Goal: Transaction & Acquisition: Purchase product/service

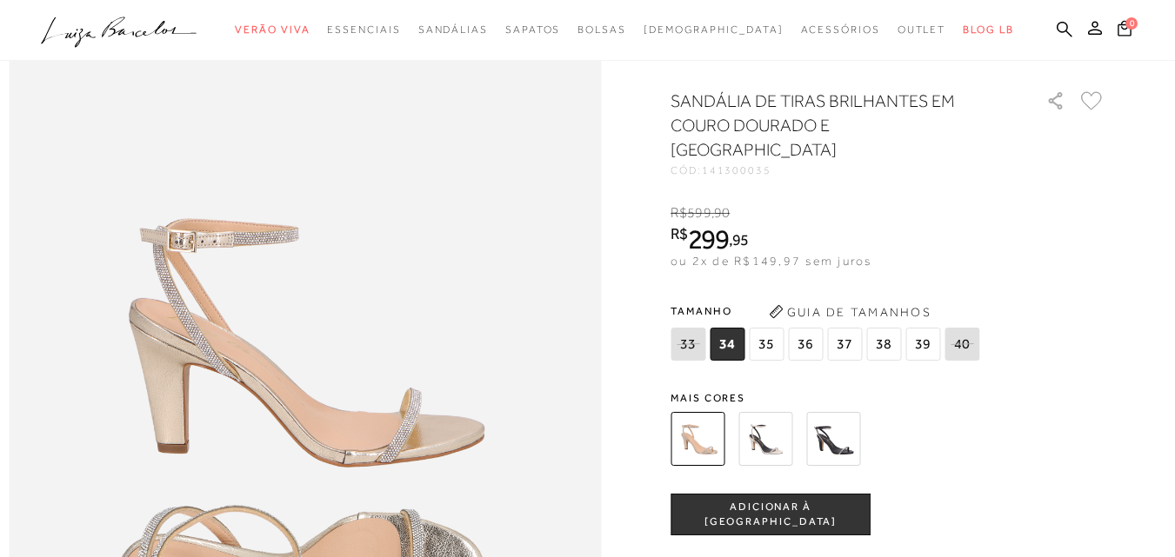
scroll to position [870, 0]
click at [818, 357] on span "36" at bounding box center [805, 344] width 35 height 33
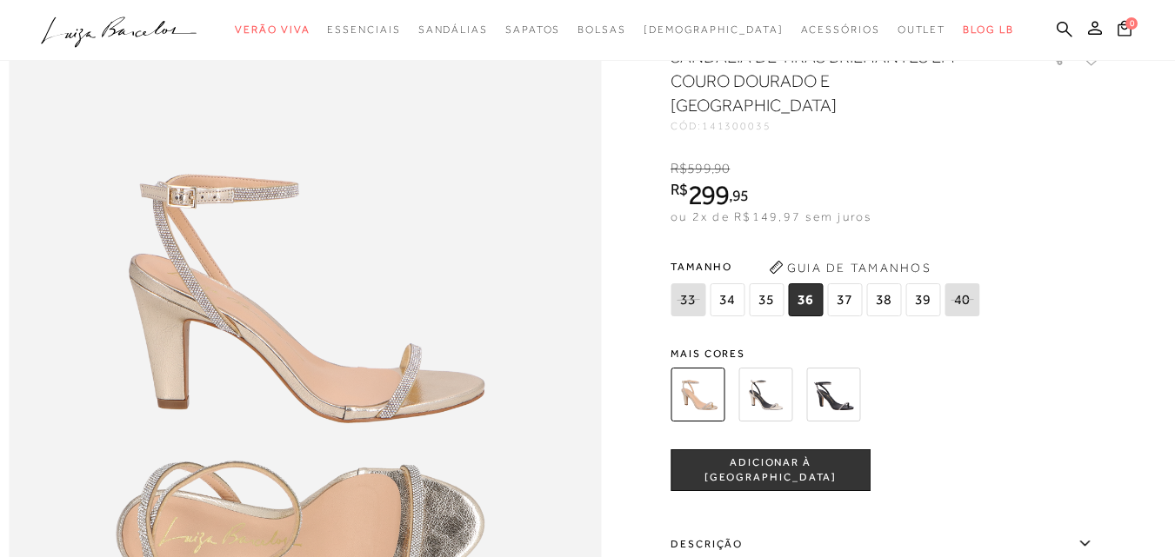
scroll to position [957, 0]
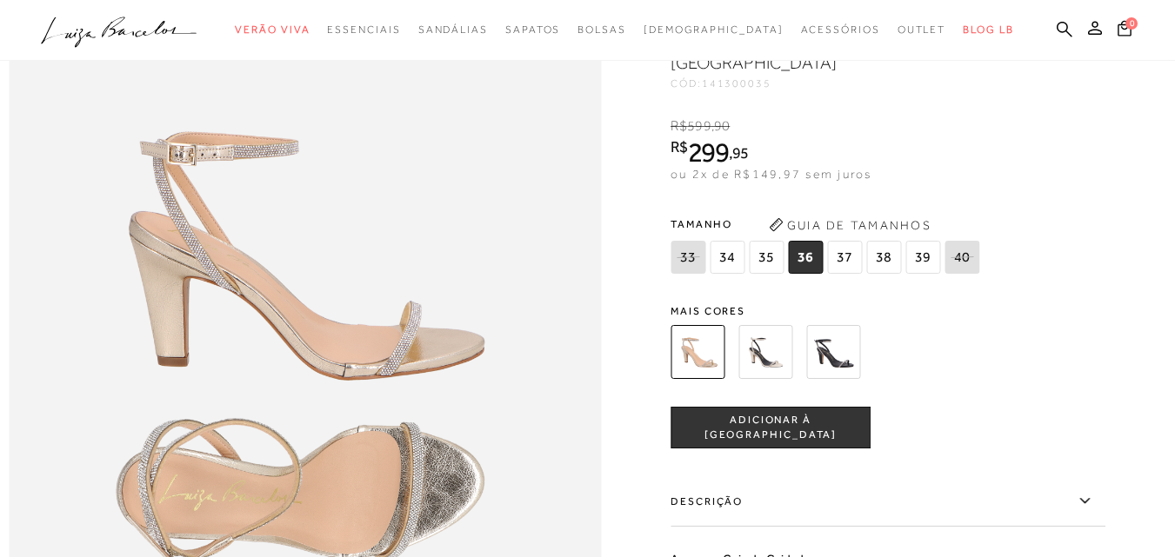
click at [831, 379] on img at bounding box center [833, 352] width 54 height 54
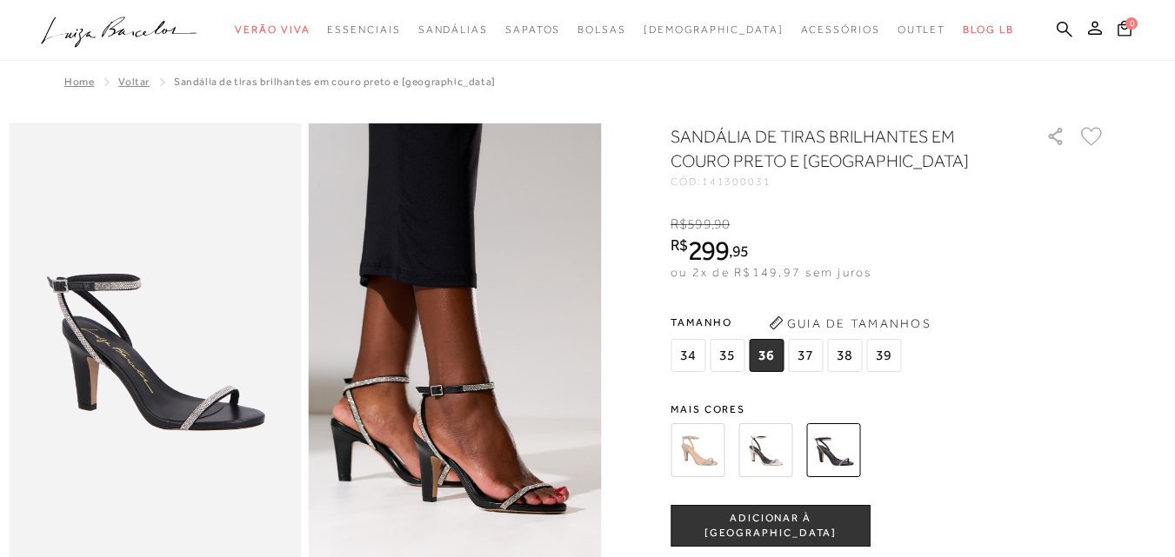
click at [774, 432] on div "SANDÁLIA DE TIRAS BRILHANTES EM COURO PRETO E SALTO ALTO CÓD: 141300031 × É nec…" at bounding box center [888, 509] width 435 height 771
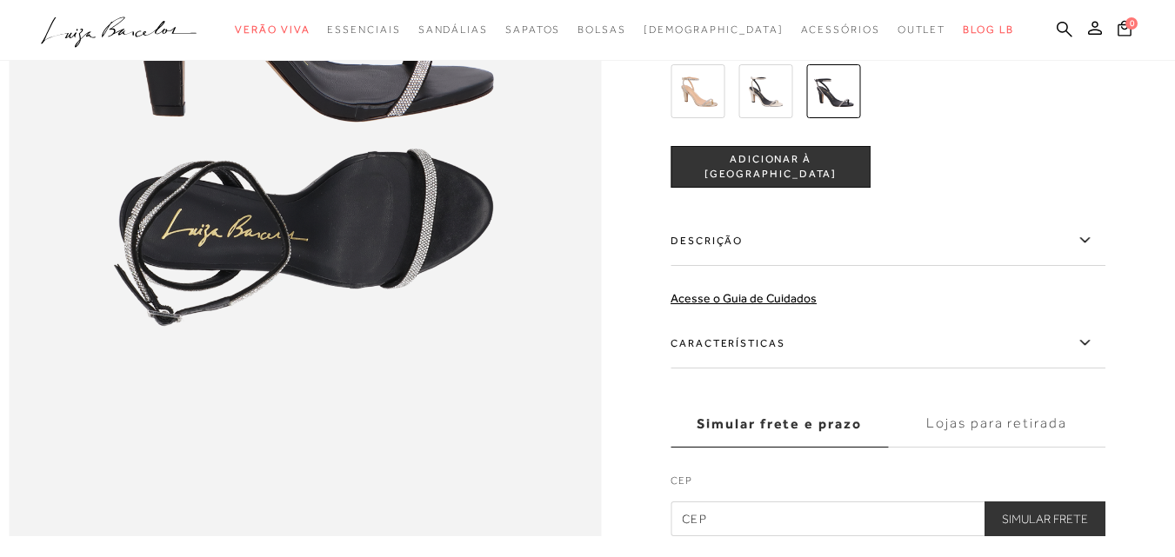
scroll to position [1131, 0]
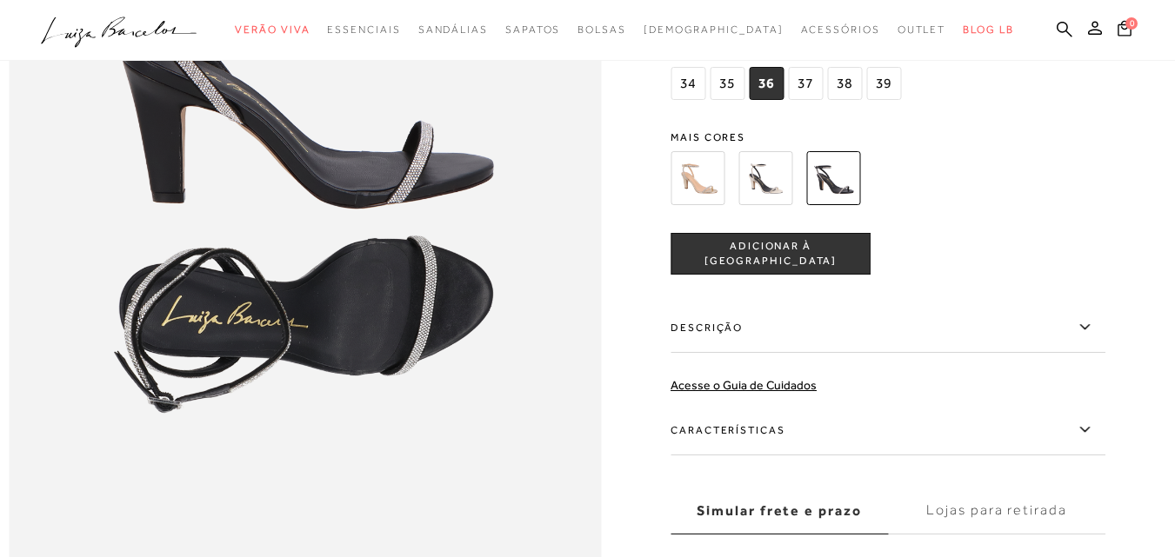
click at [789, 191] on img at bounding box center [765, 178] width 54 height 54
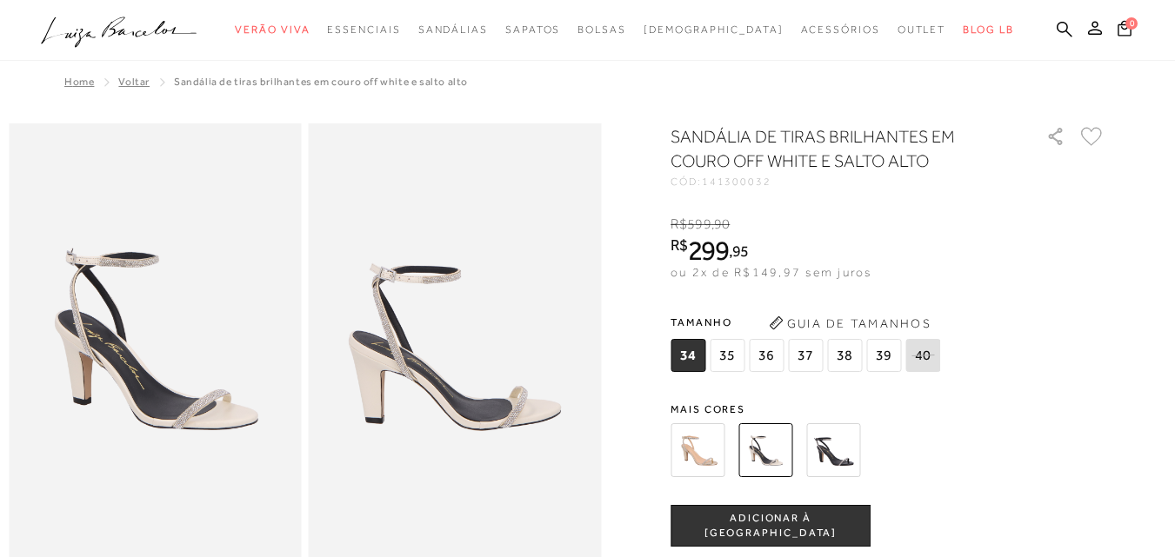
click at [715, 453] on img at bounding box center [698, 451] width 54 height 54
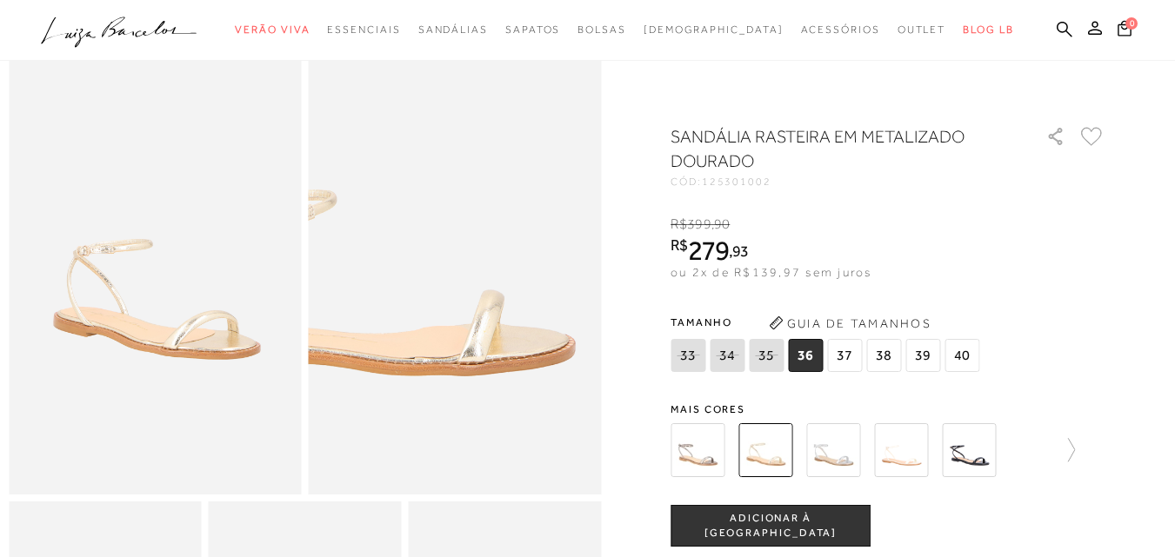
scroll to position [87, 0]
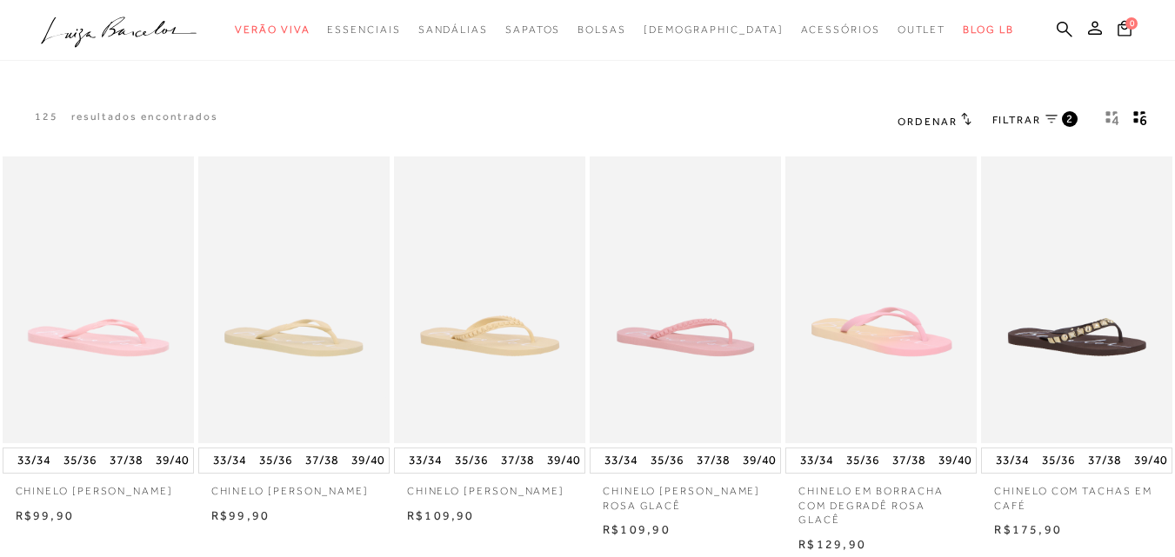
click at [1067, 112] on span "2" at bounding box center [1070, 118] width 8 height 15
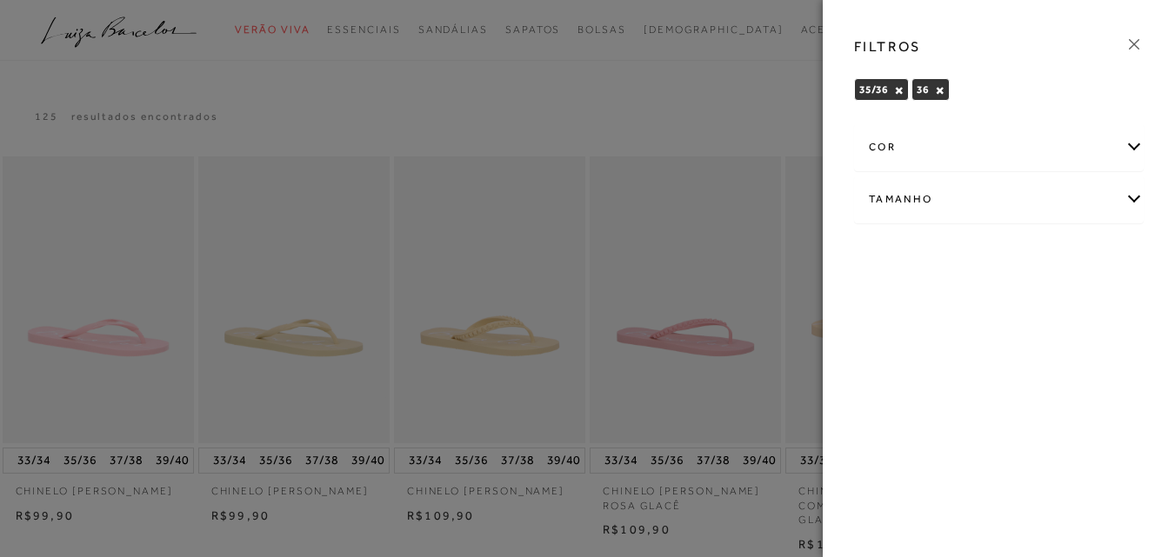
click at [966, 185] on div "Tamanho" at bounding box center [999, 200] width 288 height 46
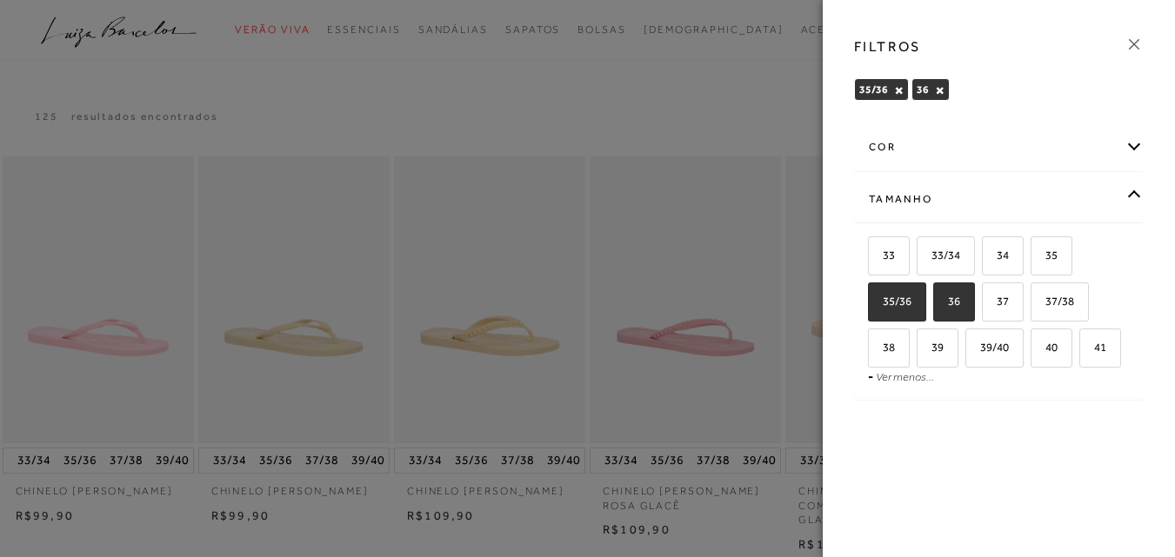
click at [689, 77] on div at bounding box center [587, 278] width 1175 height 557
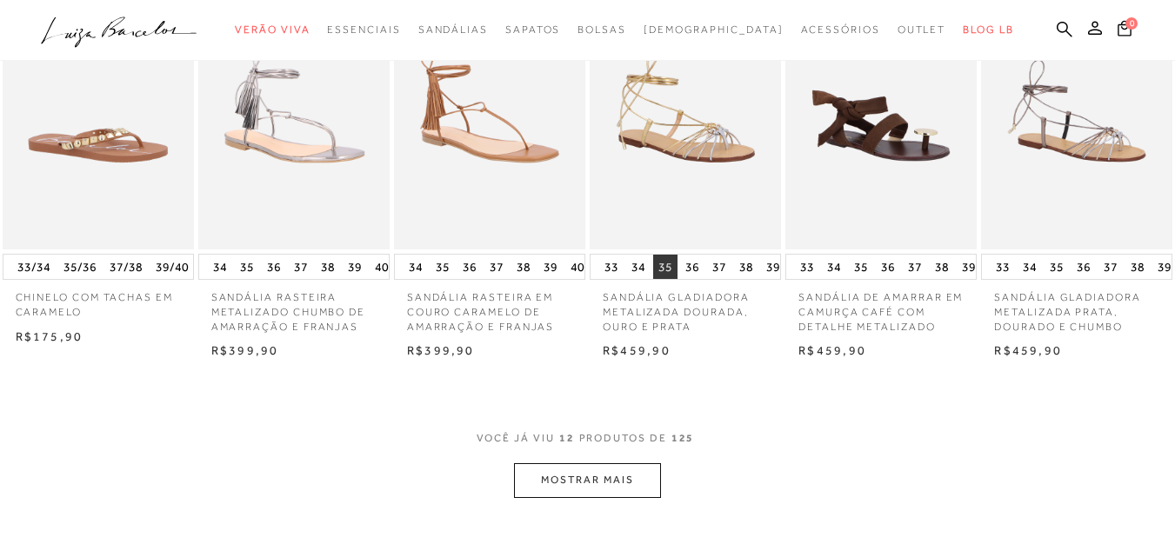
scroll to position [696, 0]
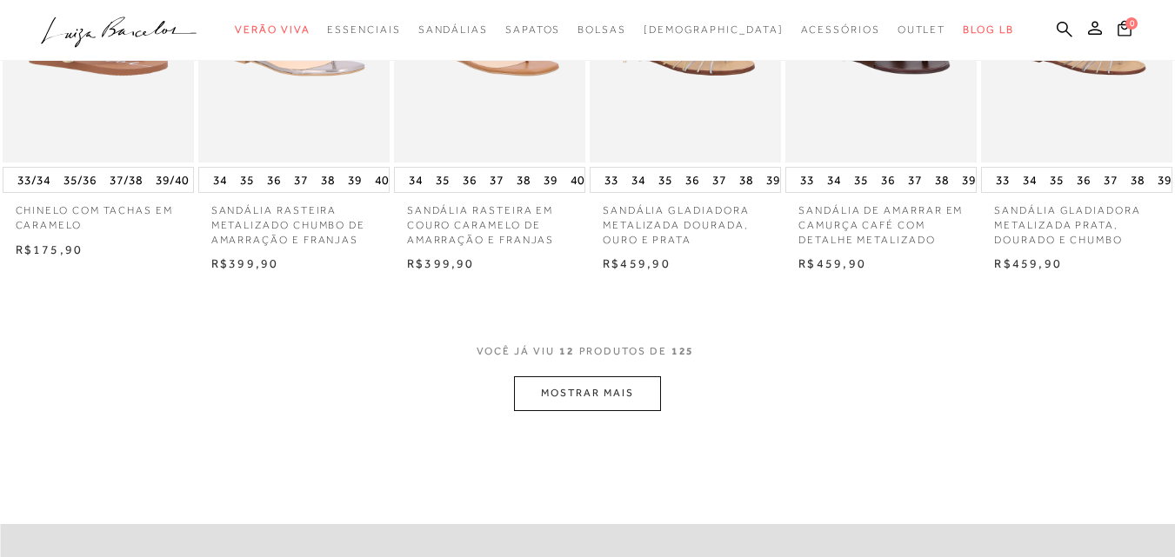
click at [586, 397] on button "MOSTRAR MAIS" at bounding box center [587, 394] width 146 height 34
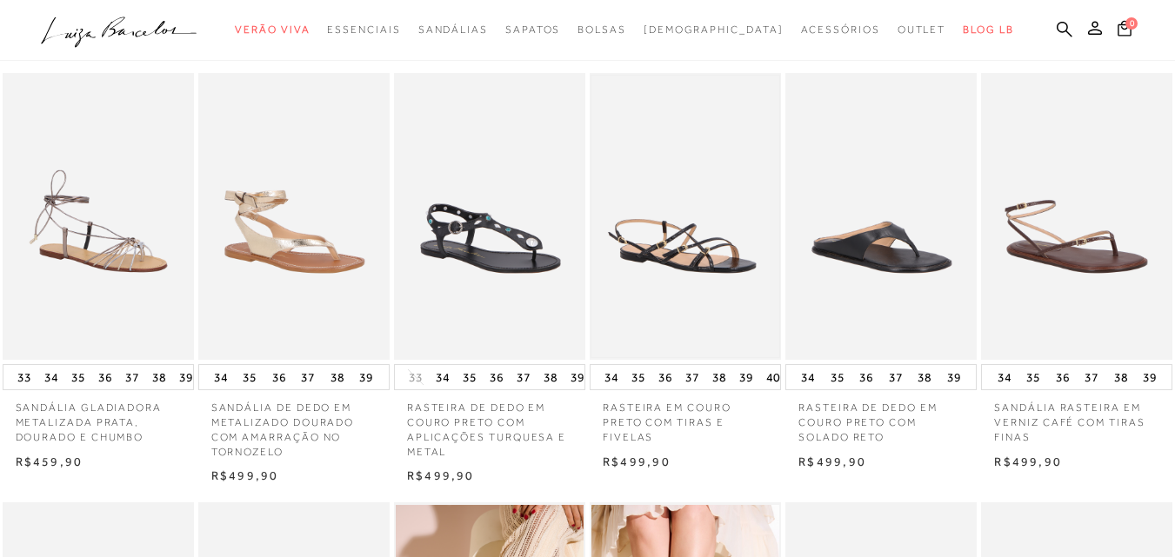
scroll to position [957, 0]
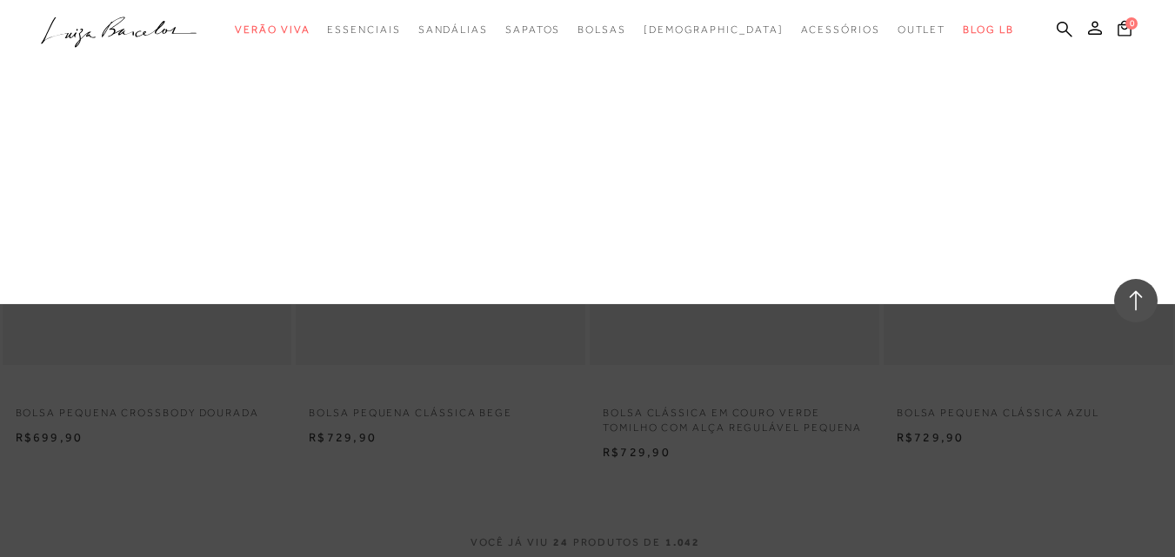
scroll to position [2957, 0]
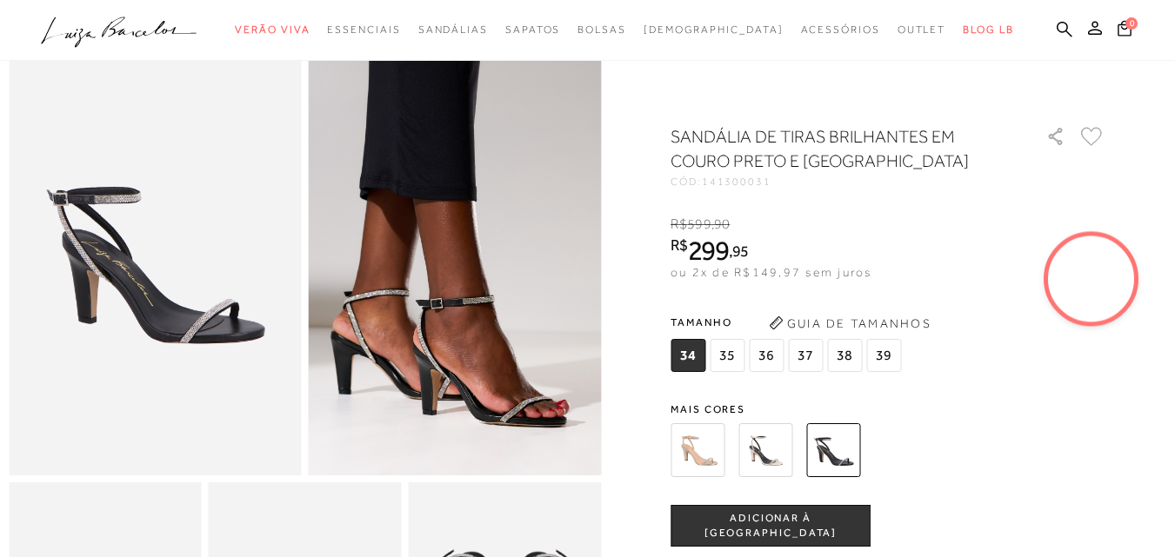
click at [785, 437] on img at bounding box center [765, 451] width 54 height 54
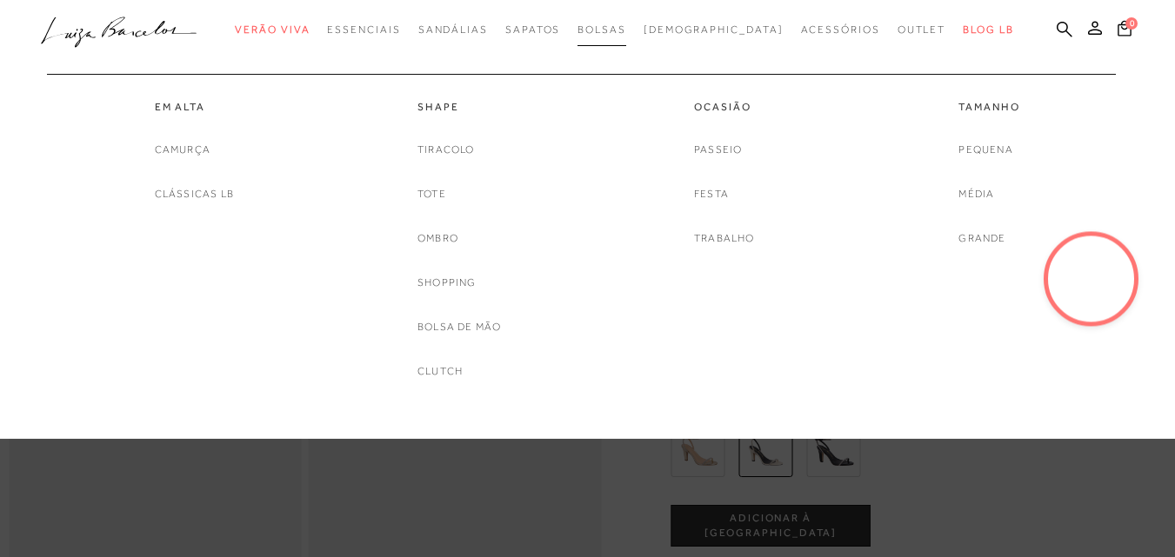
click at [626, 23] on span "Bolsas" at bounding box center [601, 29] width 49 height 12
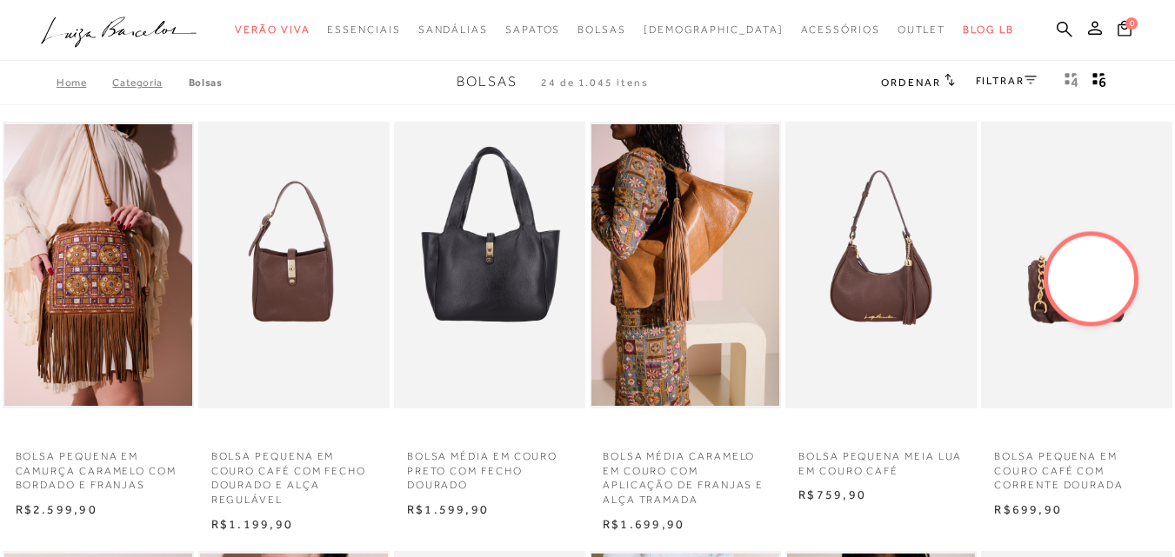
click at [916, 80] on span "Ordenar" at bounding box center [910, 83] width 59 height 12
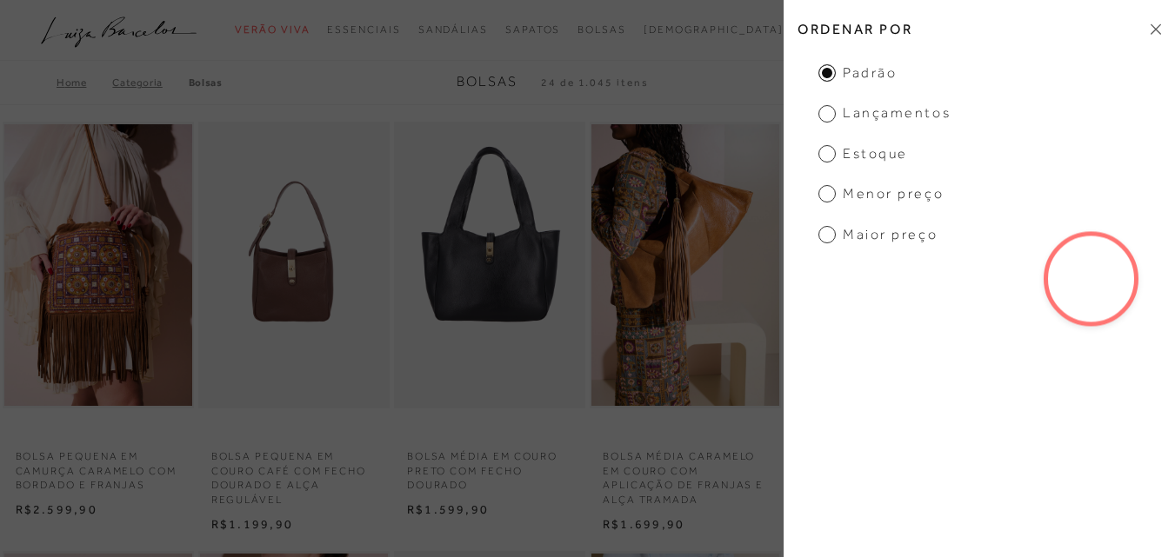
click at [865, 190] on span "Menor preço" at bounding box center [880, 193] width 125 height 19
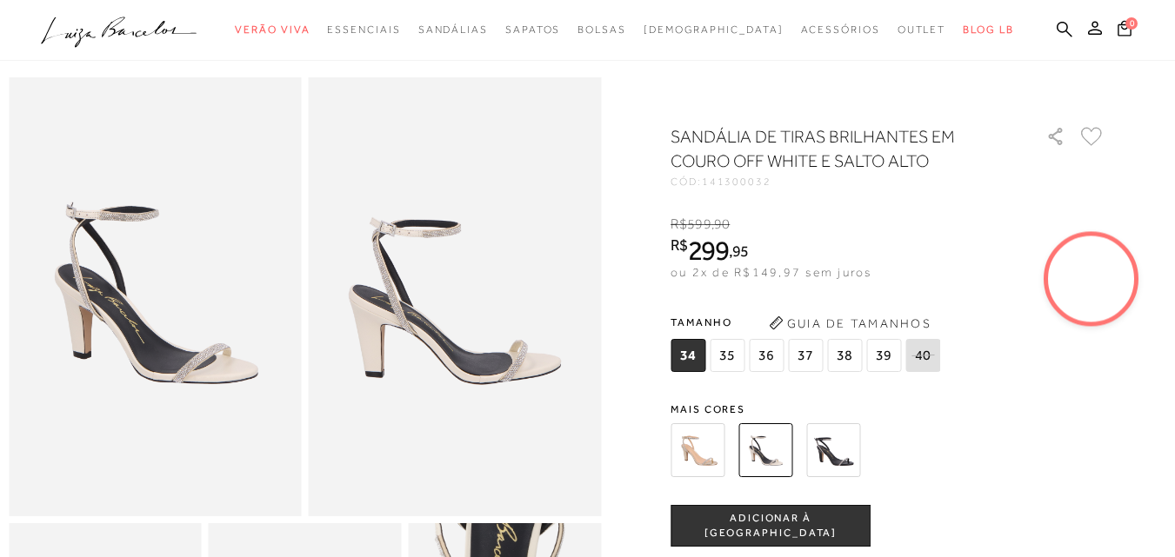
scroll to position [87, 0]
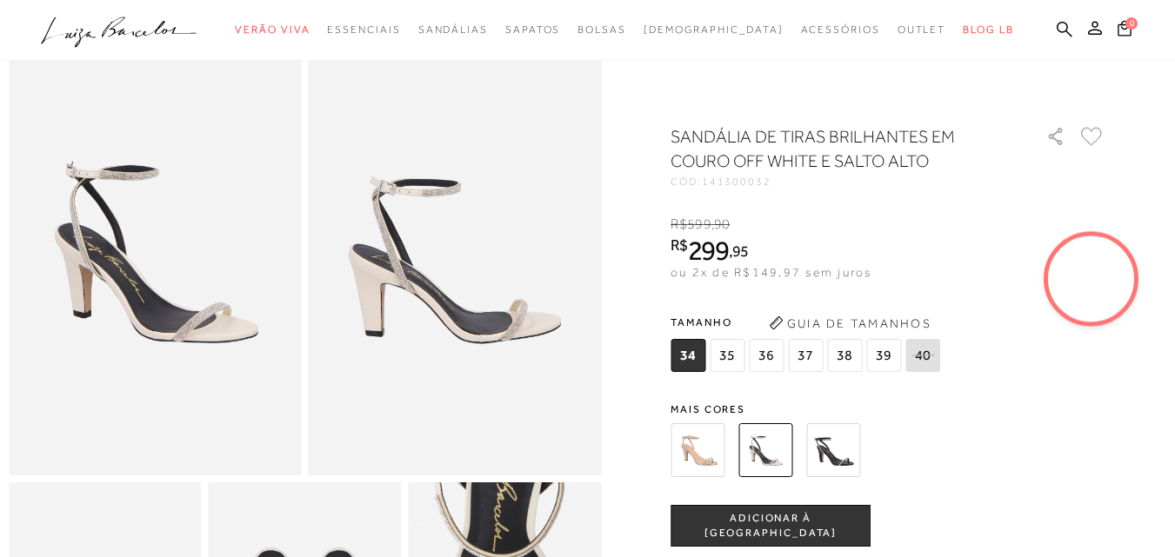
click at [782, 442] on img at bounding box center [765, 451] width 54 height 54
click at [711, 444] on img at bounding box center [698, 451] width 54 height 54
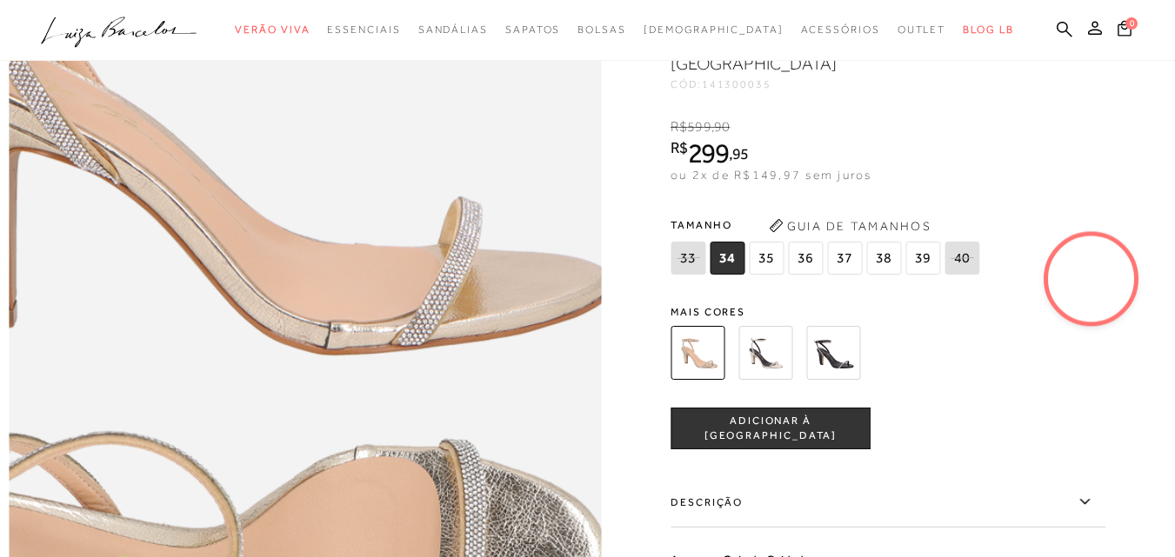
scroll to position [957, 0]
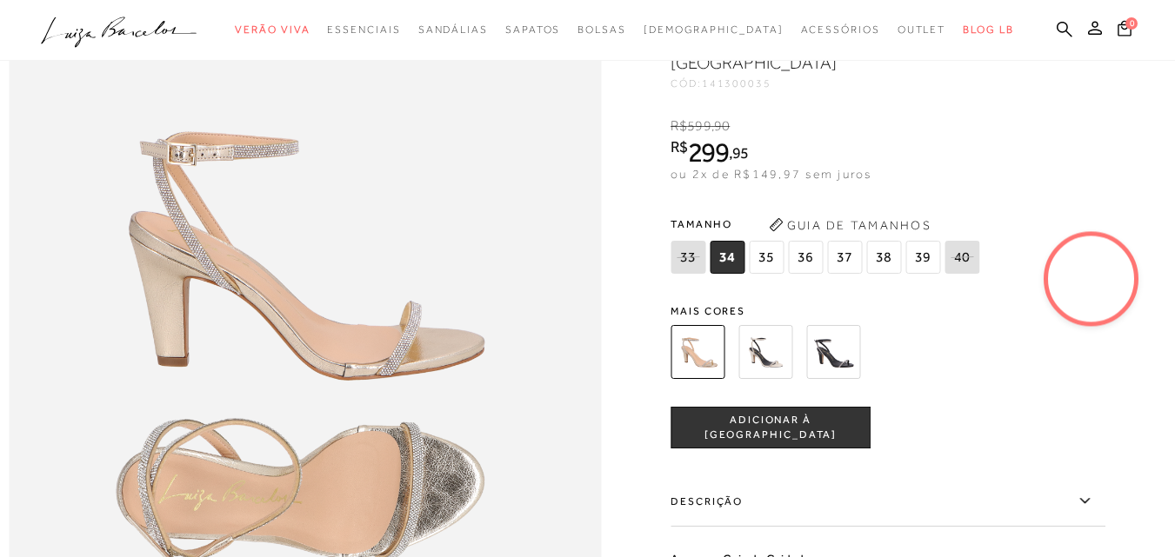
click at [807, 274] on span "36" at bounding box center [805, 257] width 35 height 33
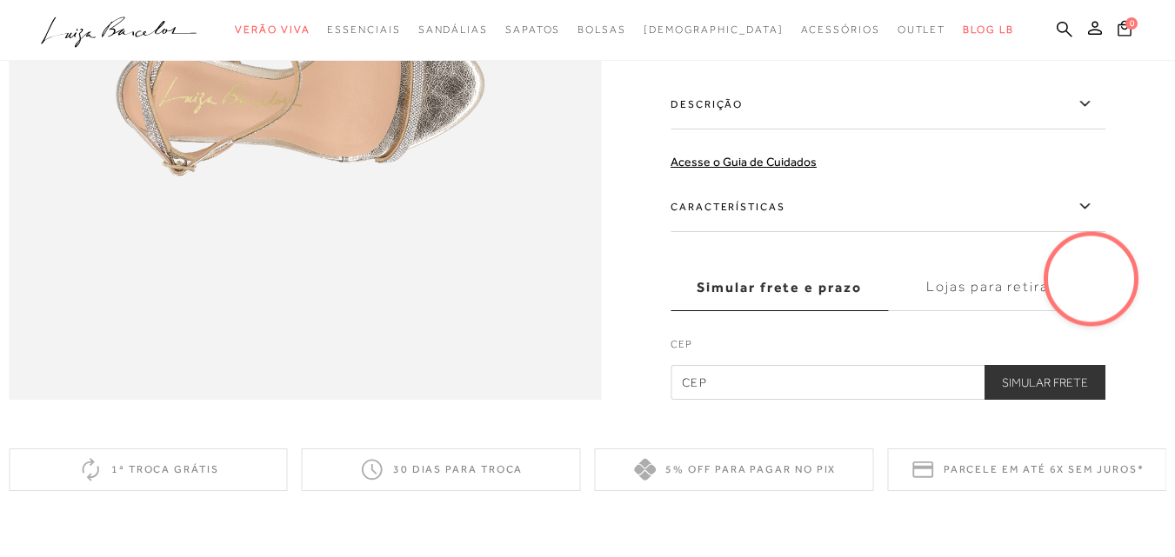
scroll to position [1392, 0]
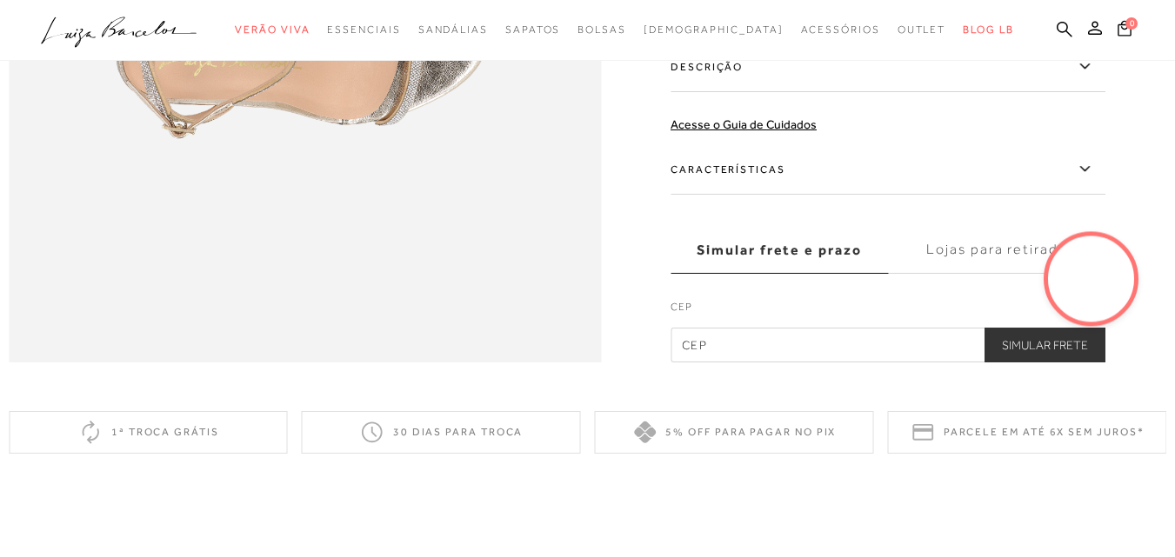
click at [757, 363] on input "text" at bounding box center [888, 345] width 435 height 35
type input "39803-171"
click at [1008, 363] on button "Simular Frete" at bounding box center [1044, 345] width 121 height 35
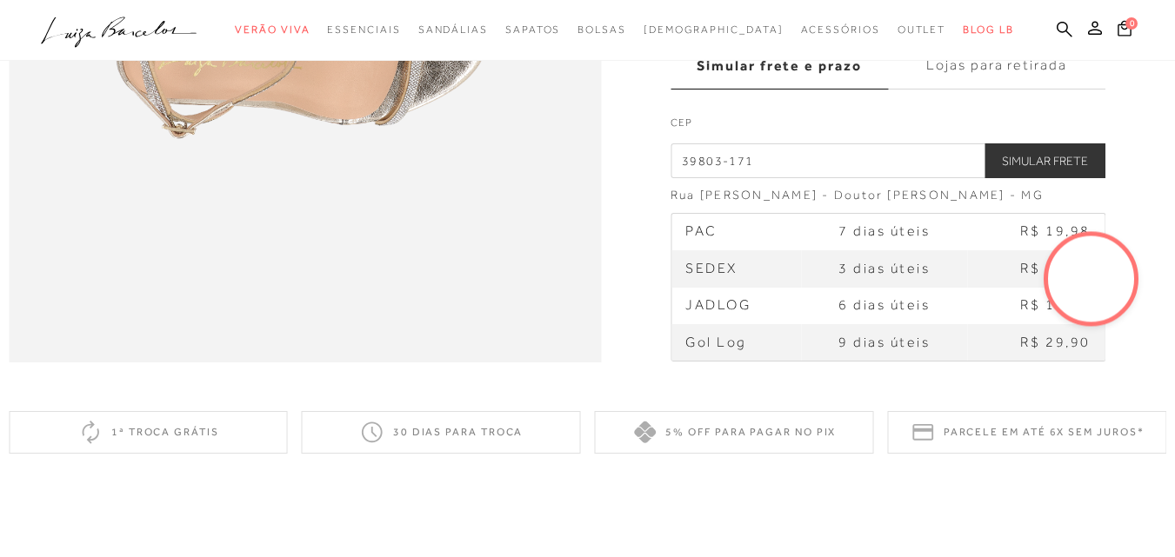
click at [986, 75] on label "Lojas para retirada" at bounding box center [996, 66] width 217 height 47
click at [0, 0] on input "Lojas para retirada" at bounding box center [0, 0] width 0 height 0
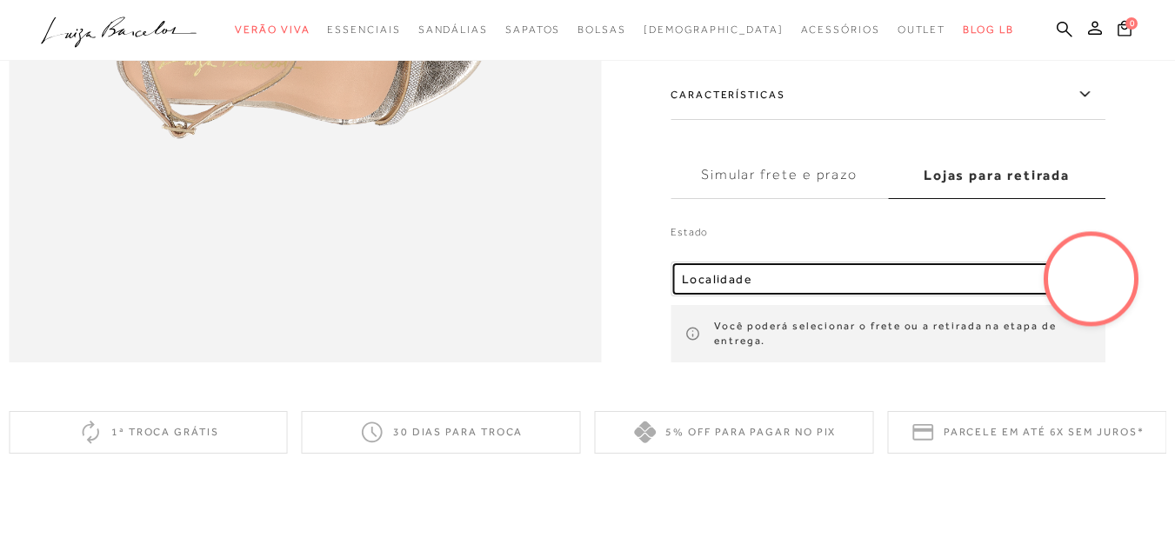
click at [954, 287] on div "Localidade" at bounding box center [881, 279] width 398 height 15
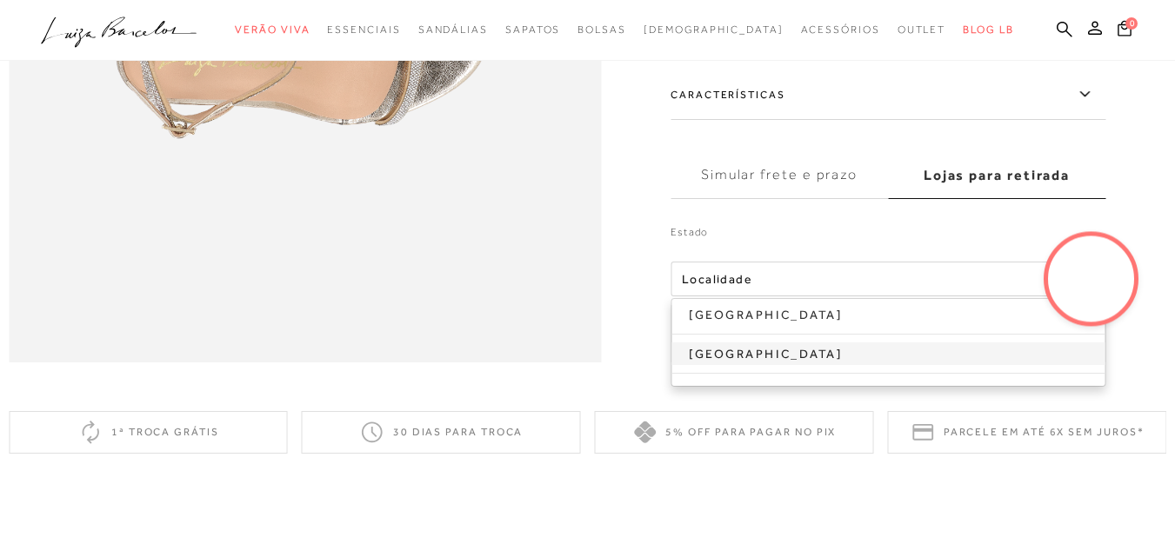
click at [803, 365] on link "Minas Gerais" at bounding box center [887, 354] width 433 height 23
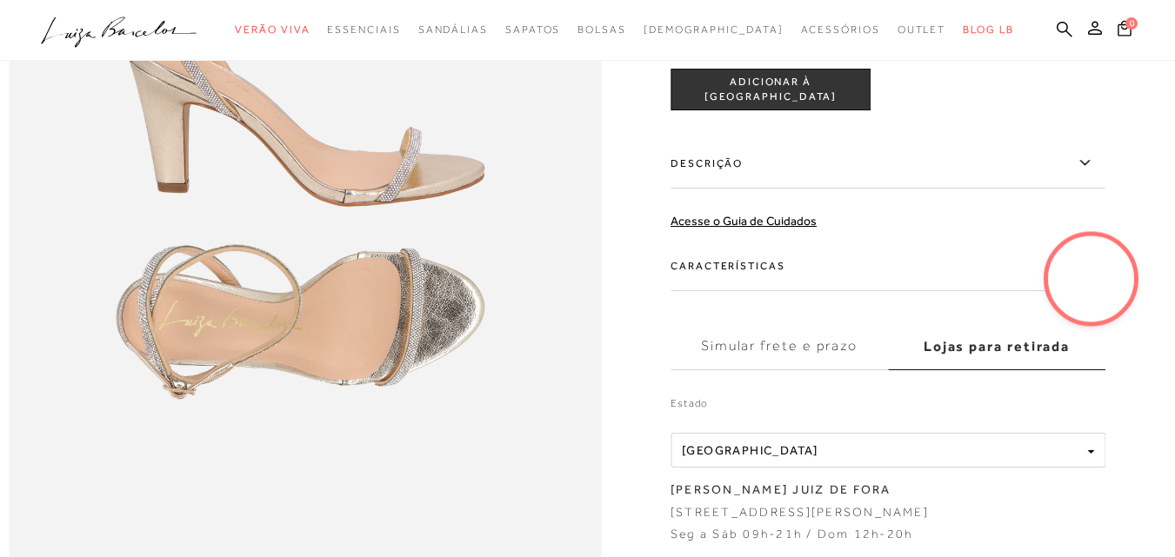
scroll to position [1044, 0]
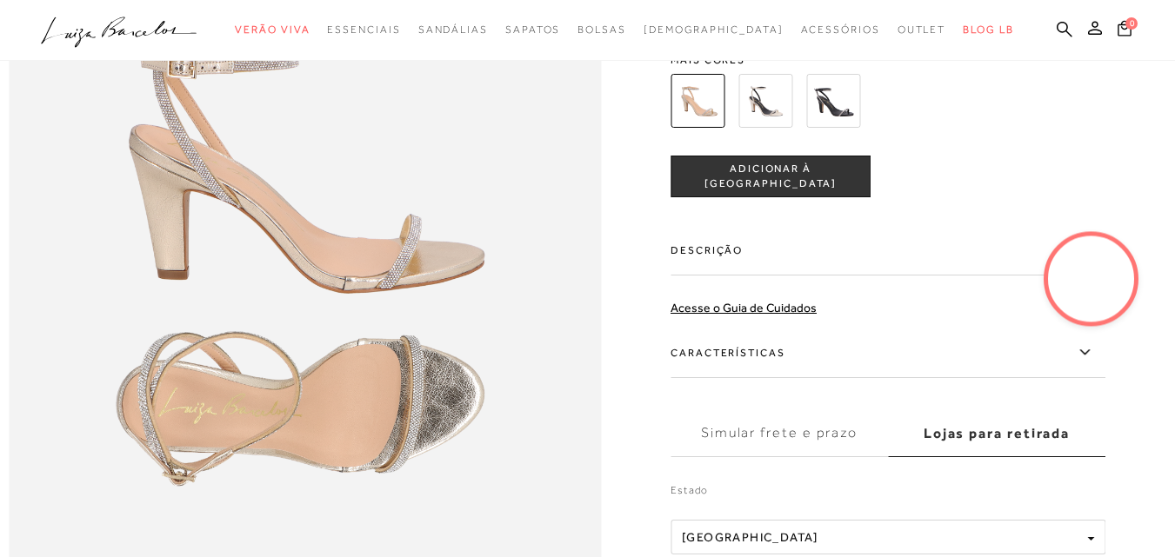
click at [738, 378] on label "Características" at bounding box center [888, 353] width 435 height 50
click at [0, 0] on input "Características" at bounding box center [0, 0] width 0 height 0
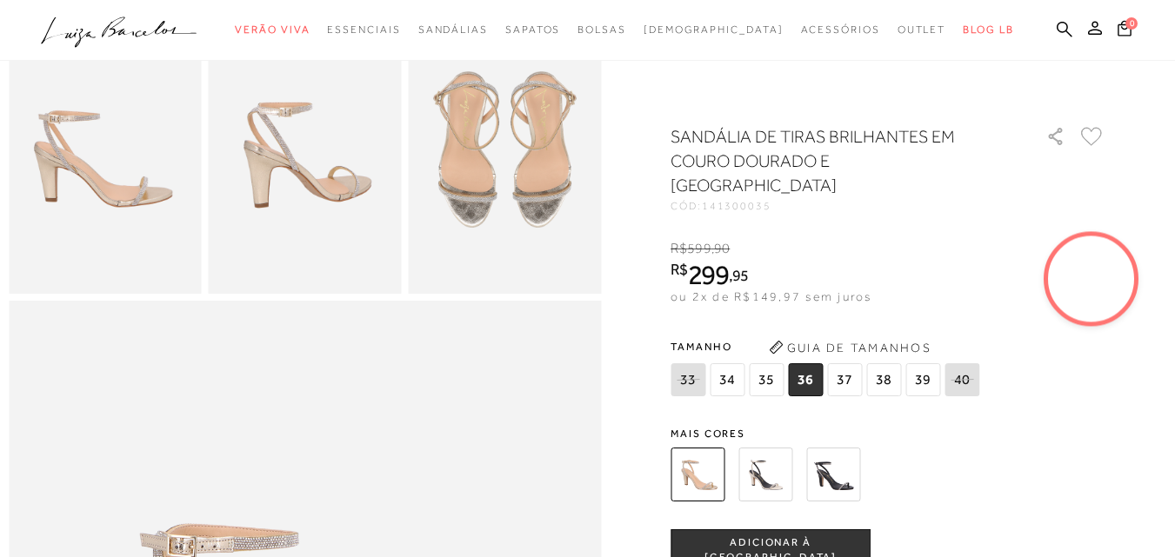
scroll to position [522, 0]
